Goal: Task Accomplishment & Management: Use online tool/utility

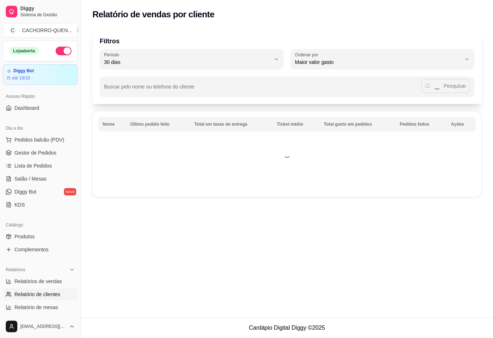
select select "30"
select select "HIGHEST_TOTAL_SPENT_WITH_ORDERS"
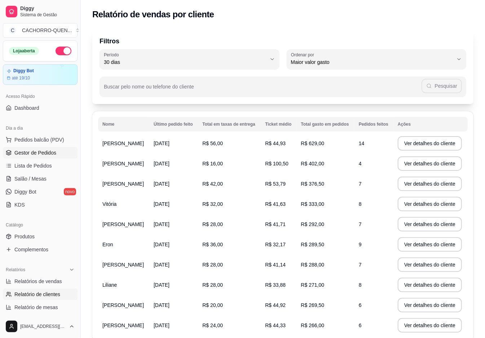
click at [29, 154] on span "Gestor de Pedidos" at bounding box center [35, 152] width 42 height 7
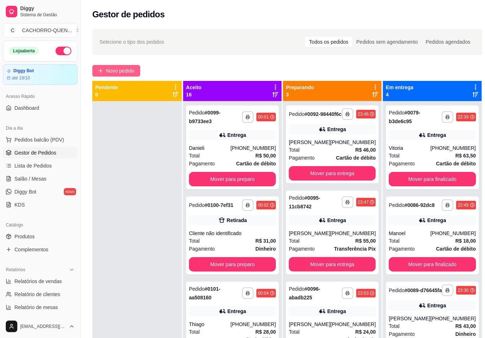
click at [128, 75] on button "Novo pedido" at bounding box center [116, 71] width 48 height 12
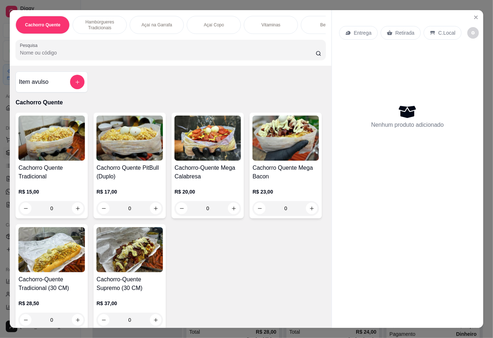
click at [221, 22] on div "Açaí Copo" at bounding box center [214, 25] width 54 height 18
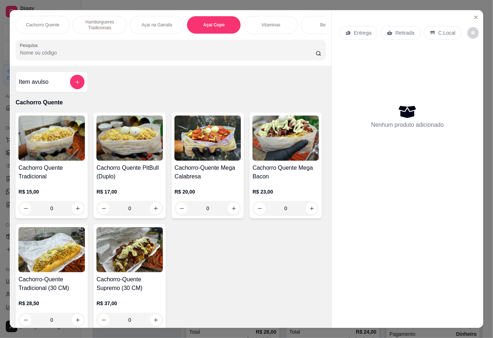
scroll to position [16, 0]
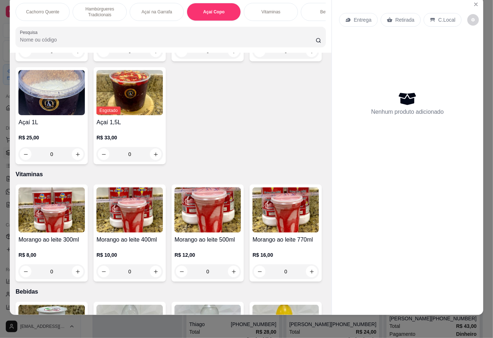
click at [200, 24] on h4 "Açaí 500ml" at bounding box center [207, 19] width 66 height 9
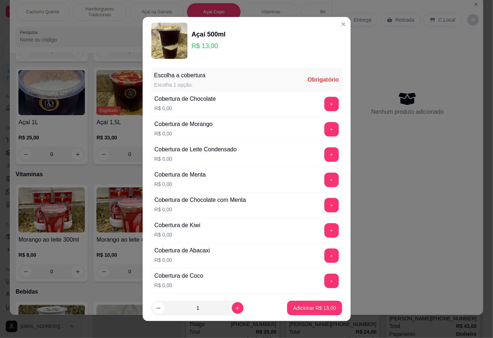
click at [324, 106] on button "+" at bounding box center [331, 104] width 14 height 14
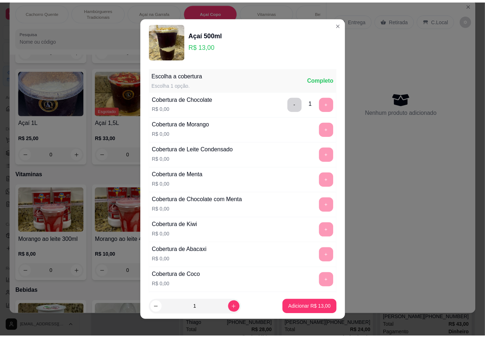
scroll to position [6, 0]
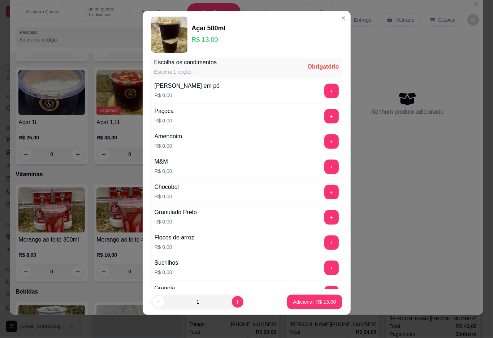
click at [324, 273] on button "+" at bounding box center [331, 268] width 14 height 14
click at [235, 302] on icon "increase-product-quantity" at bounding box center [237, 302] width 4 height 4
type input "2"
click at [301, 299] on p "Adicionar R$ 26,00" at bounding box center [314, 301] width 42 height 7
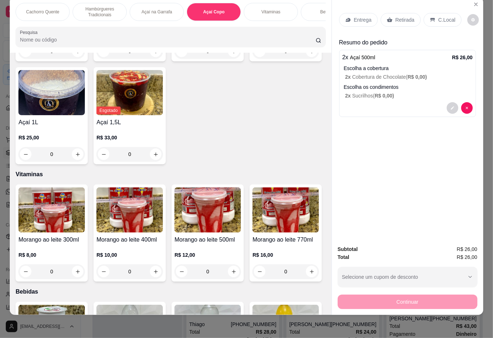
click at [406, 16] on p "Retirada" at bounding box center [404, 19] width 19 height 7
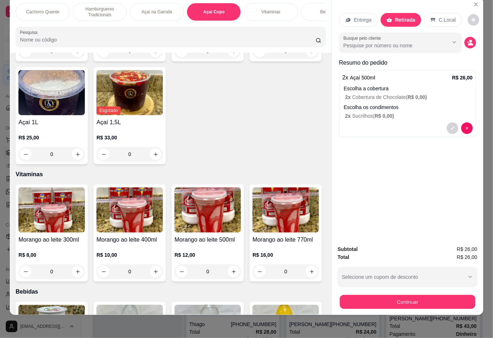
click at [409, 295] on button "Continuar" at bounding box center [406, 302] width 135 height 14
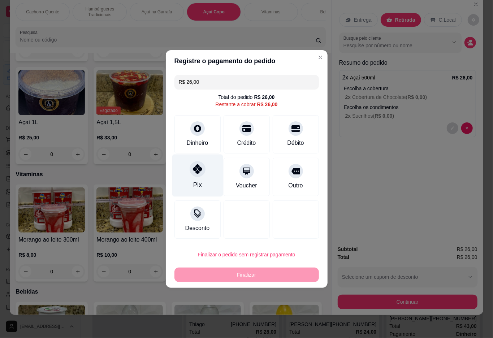
click at [193, 182] on div "Pix" at bounding box center [197, 184] width 9 height 9
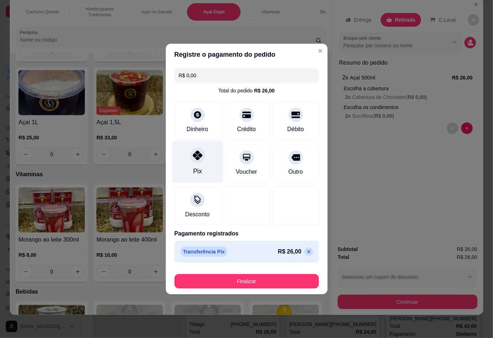
click at [228, 284] on button "Finalizar" at bounding box center [246, 281] width 144 height 14
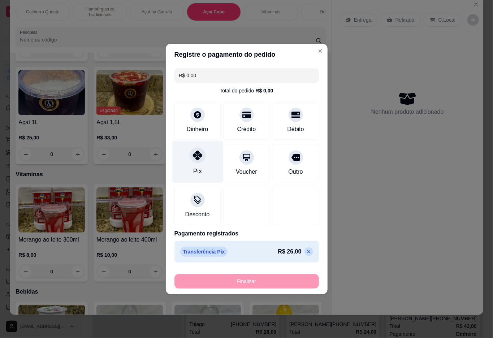
type input "-R$ 26,00"
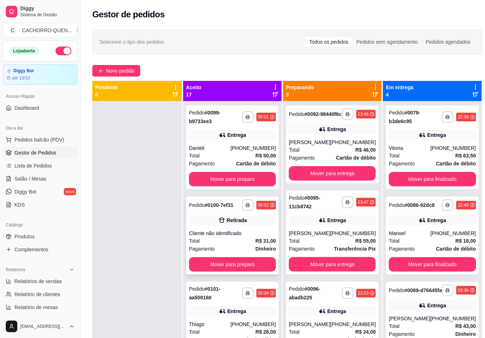
click at [233, 231] on div "**********" at bounding box center [232, 235] width 93 height 78
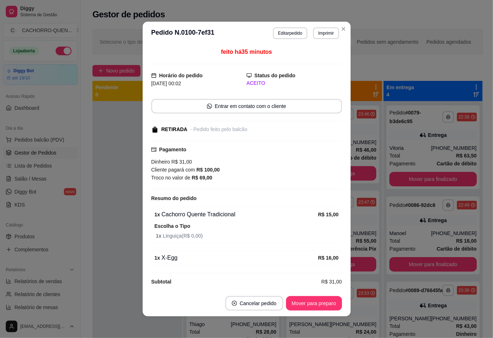
click at [312, 302] on button "Mover para preparo" at bounding box center [314, 303] width 56 height 14
click at [299, 304] on button "Mover para retirada disponível" at bounding box center [302, 303] width 80 height 14
click at [305, 301] on button "Mover para finalizado" at bounding box center [312, 303] width 60 height 14
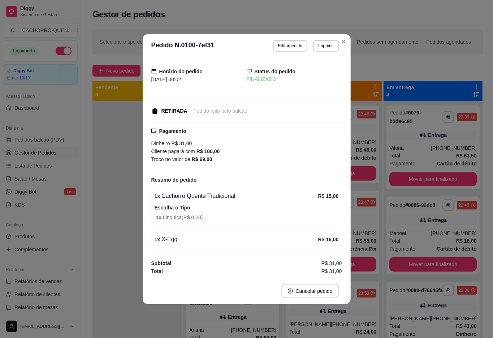
click at [108, 297] on div at bounding box center [137, 270] width 90 height 338
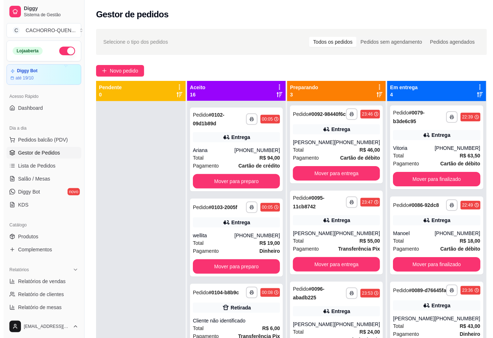
scroll to position [186, 0]
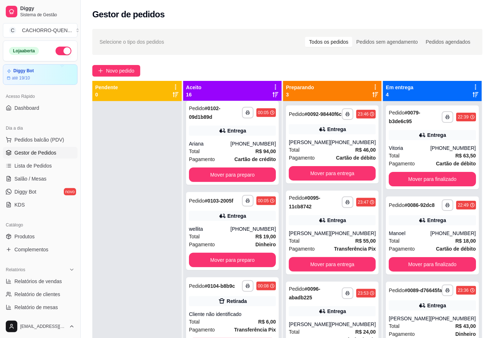
click at [240, 267] on button "Mover para preparo" at bounding box center [232, 260] width 87 height 14
click at [234, 148] on div "Total R$ 94,00" at bounding box center [232, 151] width 87 height 8
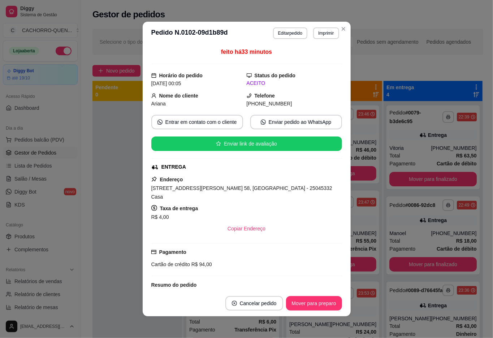
click at [313, 305] on button "Mover para preparo" at bounding box center [314, 303] width 56 height 14
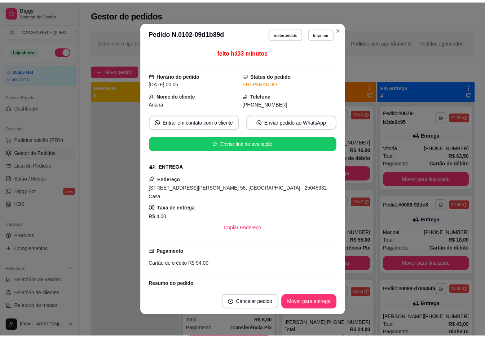
scroll to position [63, 0]
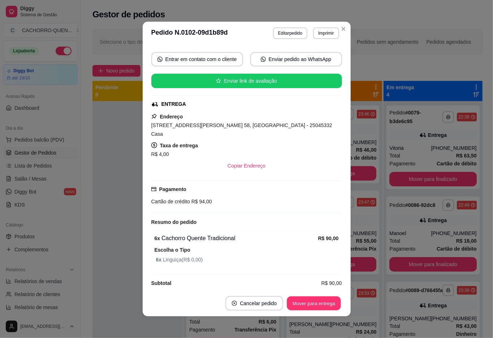
click at [300, 303] on button "Mover para entrega" at bounding box center [314, 303] width 54 height 14
click at [90, 280] on div "**********" at bounding box center [288, 226] width 414 height 403
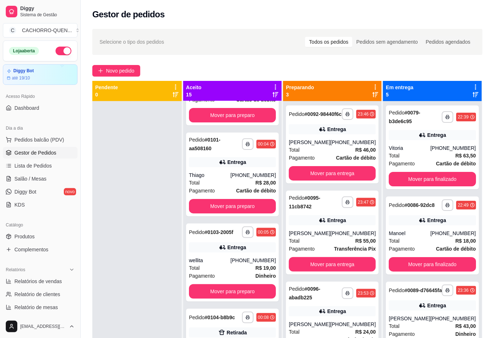
scroll to position [39, 0]
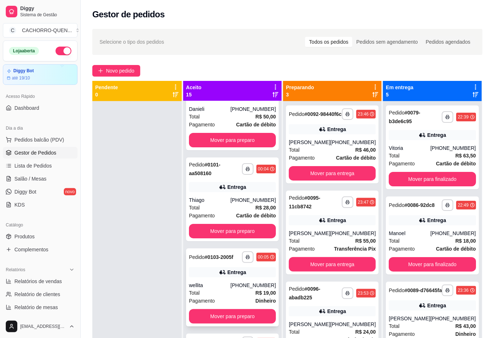
click at [225, 285] on div "**********" at bounding box center [232, 287] width 93 height 78
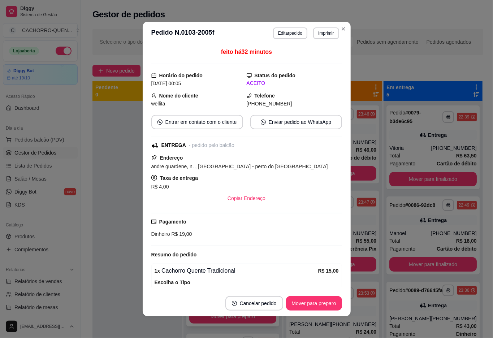
click at [322, 306] on button "Mover para preparo" at bounding box center [314, 303] width 56 height 14
click at [309, 304] on button "Mover para preparo" at bounding box center [314, 303] width 56 height 14
click at [302, 306] on button "Mover para entrega" at bounding box center [314, 303] width 54 height 14
click at [78, 257] on button "Toggle Sidebar" at bounding box center [81, 169] width 6 height 338
